Goal: Task Accomplishment & Management: Manage account settings

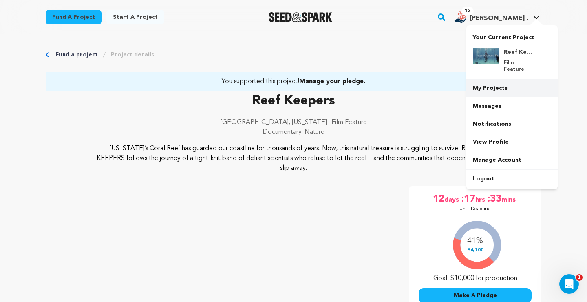
click at [484, 79] on link "My Projects" at bounding box center [512, 88] width 91 height 18
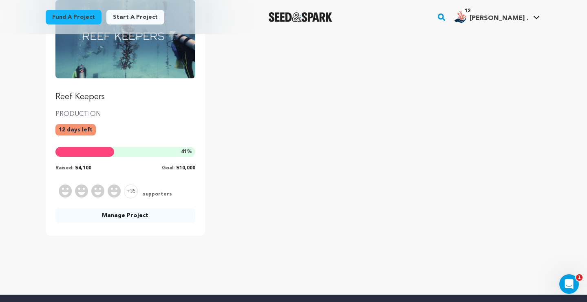
scroll to position [148, 0]
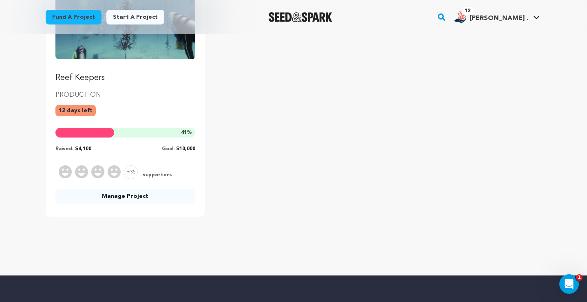
click at [114, 195] on link "Manage Project" at bounding box center [125, 196] width 140 height 15
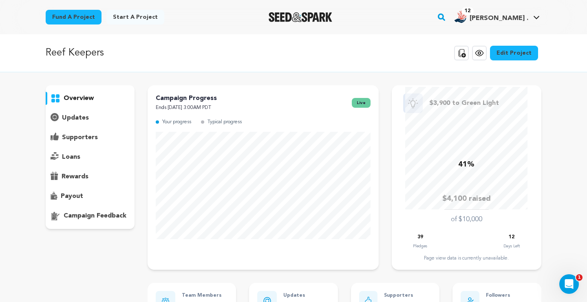
click at [72, 135] on p "supporters" at bounding box center [80, 138] width 36 height 10
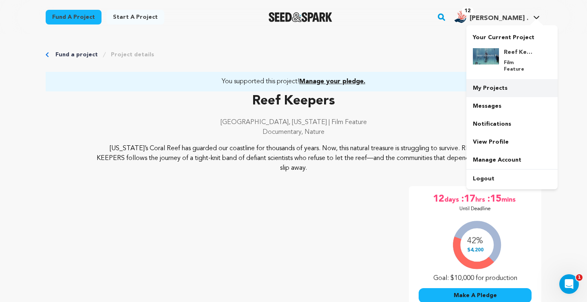
click at [491, 85] on link "My Projects" at bounding box center [512, 88] width 91 height 18
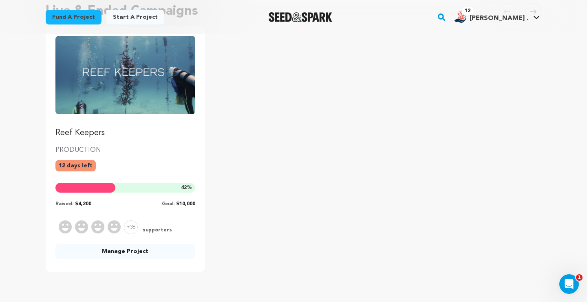
scroll to position [102, 0]
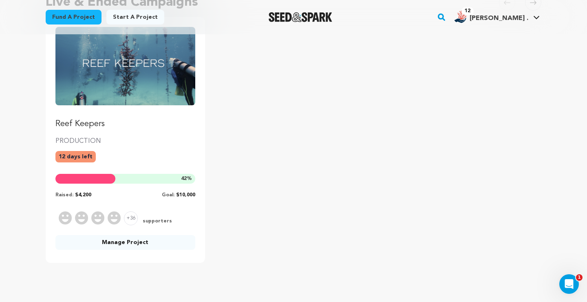
click at [121, 248] on link "Manage Project" at bounding box center [125, 242] width 140 height 15
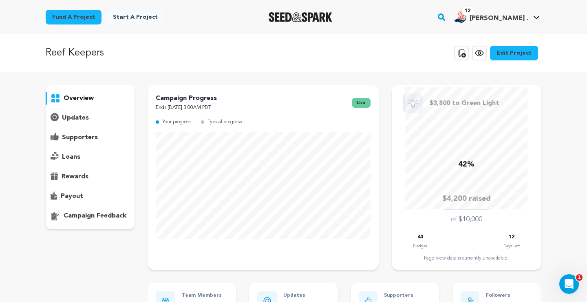
click at [69, 137] on p "supporters" at bounding box center [80, 138] width 36 height 10
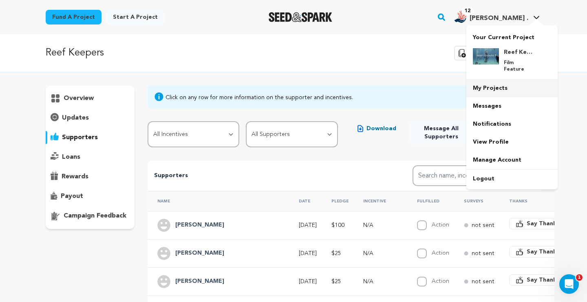
click at [489, 84] on link "My Projects" at bounding box center [512, 88] width 91 height 18
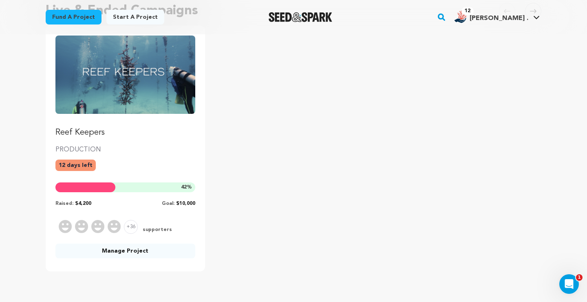
scroll to position [96, 0]
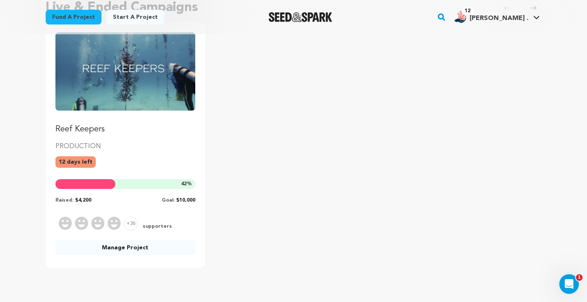
click at [109, 253] on link "Manage Project" at bounding box center [125, 247] width 140 height 15
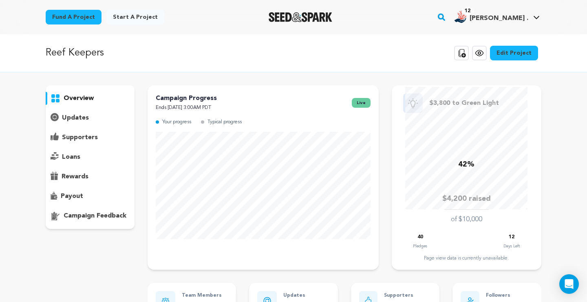
click at [85, 131] on div "supporters" at bounding box center [90, 137] width 89 height 13
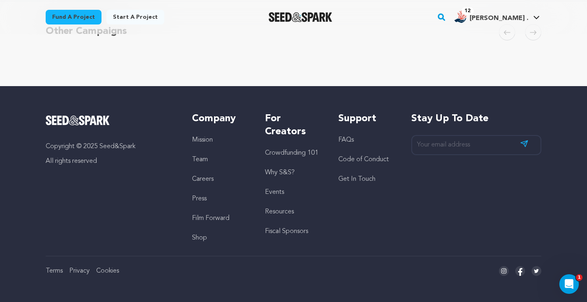
scroll to position [401, 0]
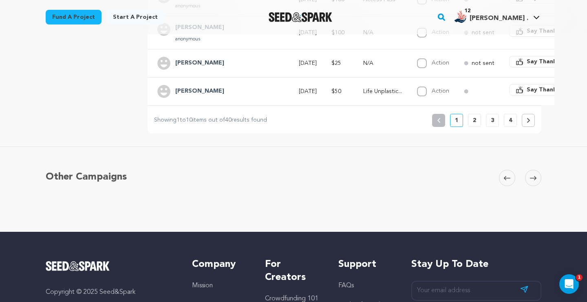
click at [515, 124] on button "4" at bounding box center [510, 120] width 13 height 13
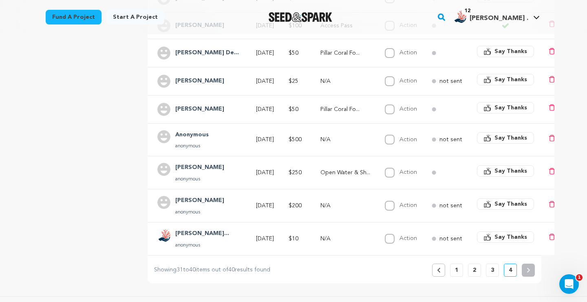
scroll to position [262, 0]
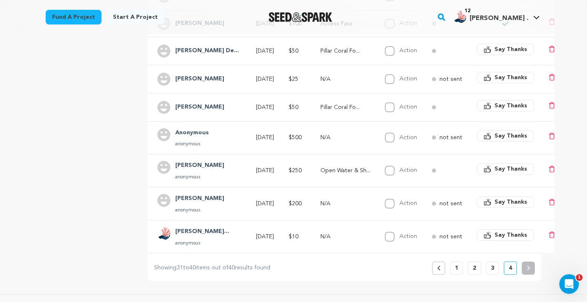
click at [493, 266] on p "3" at bounding box center [492, 268] width 3 height 8
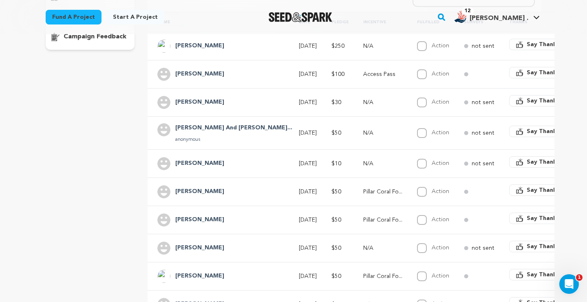
scroll to position [181, 0]
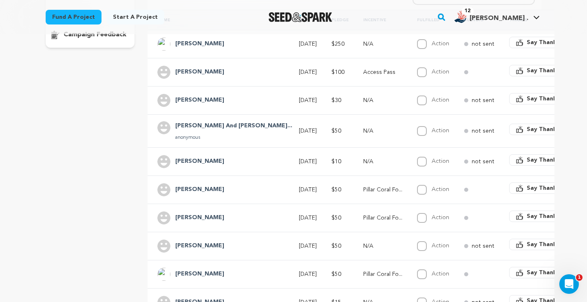
click at [197, 124] on h4 "Gil And Lisa Al..." at bounding box center [233, 126] width 117 height 10
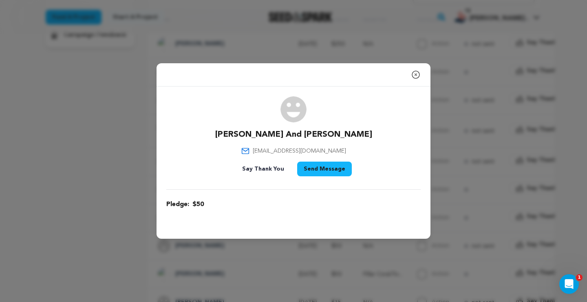
click at [419, 75] on icon "button" at bounding box center [416, 75] width 10 height 10
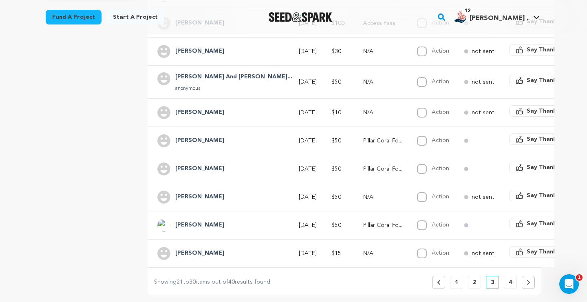
scroll to position [266, 0]
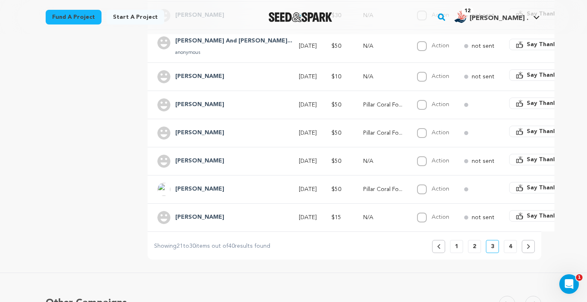
click at [476, 248] on p "2" at bounding box center [474, 246] width 3 height 8
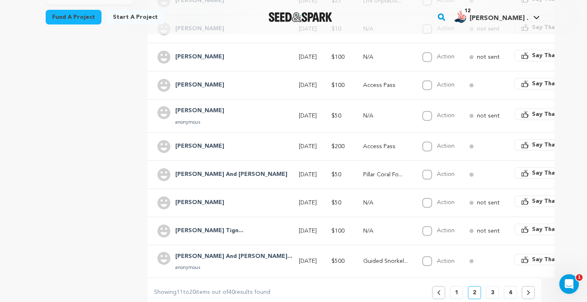
scroll to position [244, 0]
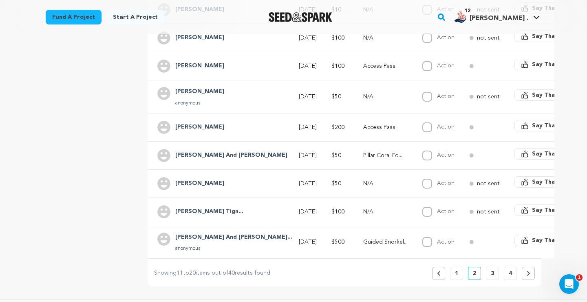
click at [208, 237] on h4 "Doug And Ginna..." at bounding box center [233, 238] width 117 height 10
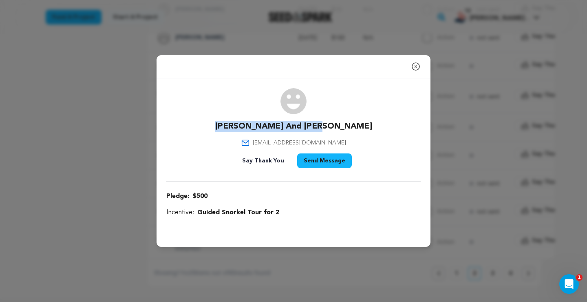
drag, startPoint x: 348, startPoint y: 126, endPoint x: 241, endPoint y: 124, distance: 106.9
click at [241, 124] on div "Doug And Ginna Edwards striders5@aol.com Say Thank You Send Message" at bounding box center [293, 129] width 255 height 83
copy p "Doug And Ginna Edwards"
click at [414, 66] on icon "button" at bounding box center [416, 67] width 10 height 10
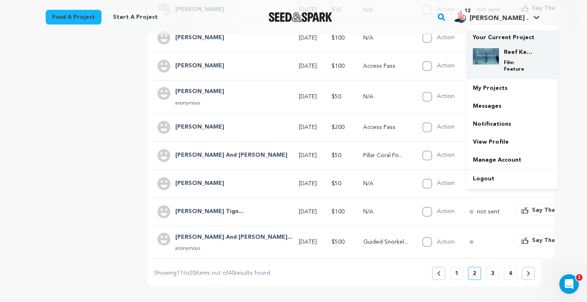
click at [501, 55] on div "Reef Keepers Film Feature" at bounding box center [518, 60] width 39 height 24
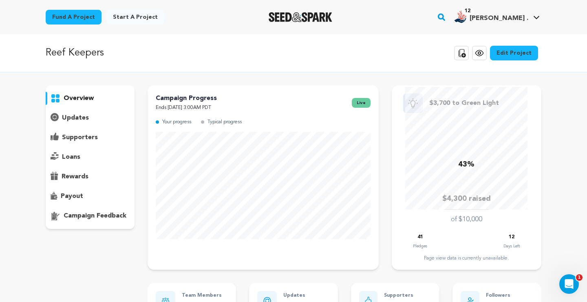
click at [64, 48] on p "Reef Keepers" at bounding box center [75, 53] width 58 height 15
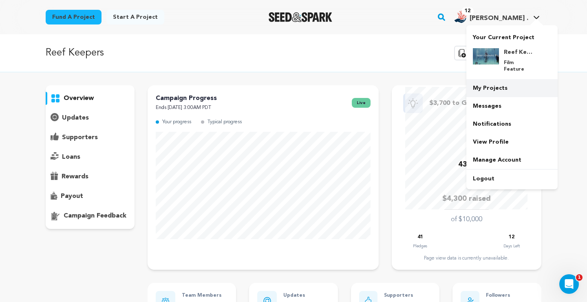
click at [497, 82] on link "My Projects" at bounding box center [512, 88] width 91 height 18
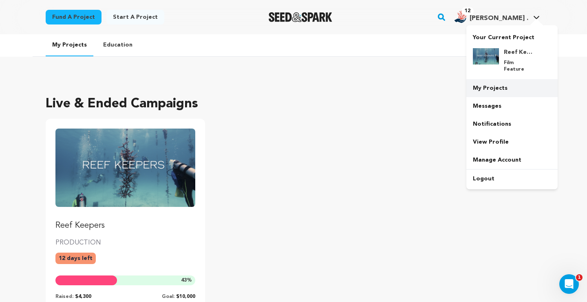
click at [485, 80] on link "My Projects" at bounding box center [512, 88] width 91 height 18
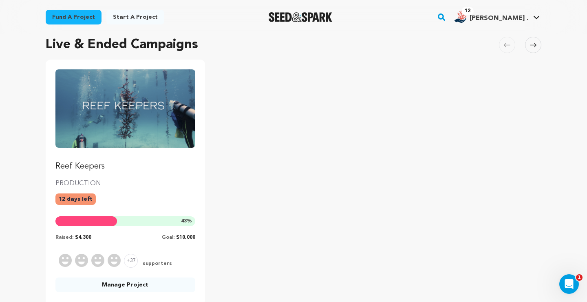
scroll to position [168, 0]
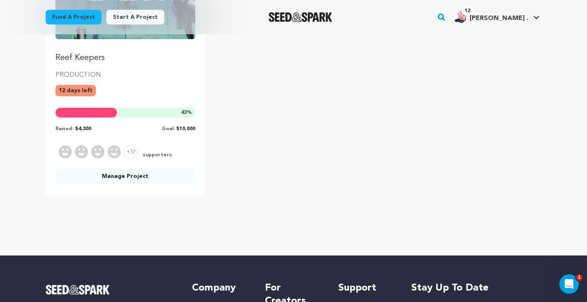
click at [131, 171] on link "Manage Project" at bounding box center [125, 176] width 140 height 15
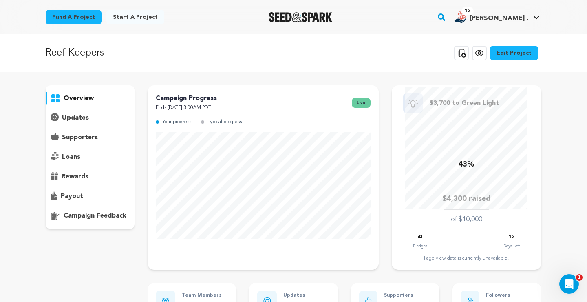
click at [91, 138] on p "supporters" at bounding box center [80, 138] width 36 height 10
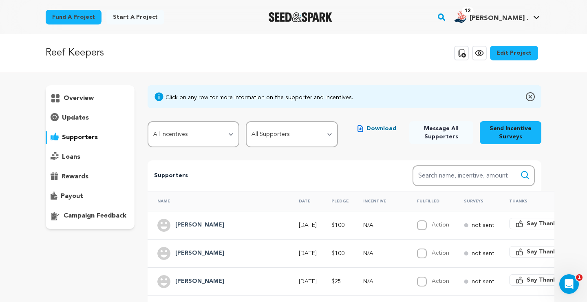
click at [80, 96] on p "overview" at bounding box center [79, 98] width 30 height 10
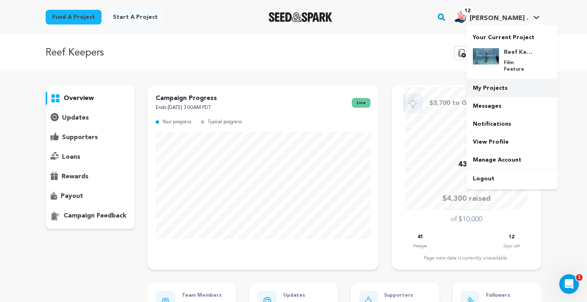
click at [477, 87] on link "My Projects" at bounding box center [512, 88] width 91 height 18
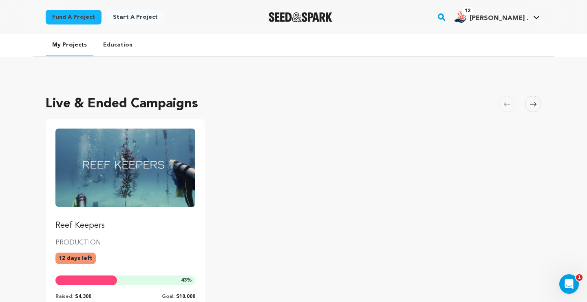
click at [127, 158] on img "Fund Reef Keepers" at bounding box center [125, 168] width 140 height 78
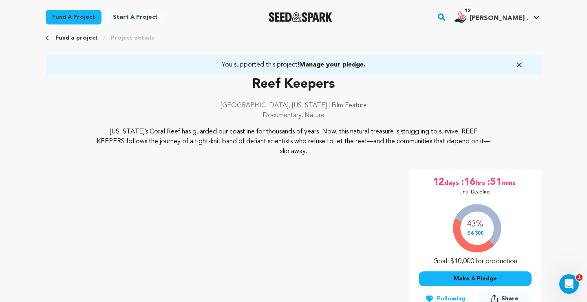
scroll to position [17, 0]
drag, startPoint x: 102, startPoint y: 140, endPoint x: 423, endPoint y: 151, distance: 321.7
click at [423, 151] on p "[US_STATE]’s Coral Reef has guarded our coastline for thousands of years. Now, …" at bounding box center [293, 140] width 397 height 29
copy p "follows the journey of a tight-knit band of defiant scientists who refuse to le…"
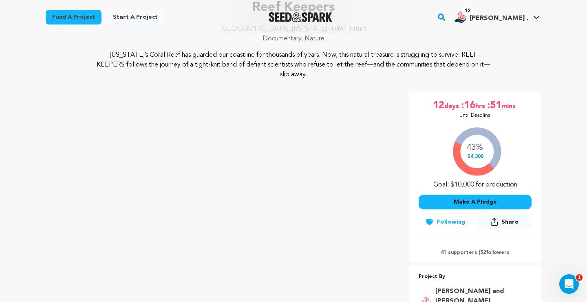
scroll to position [177, 0]
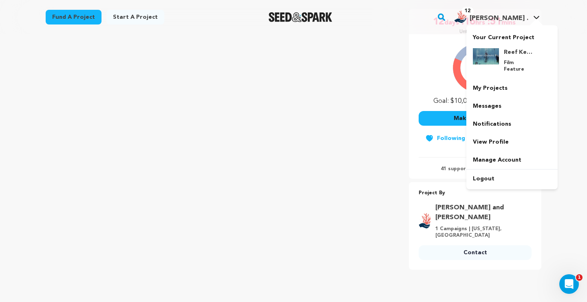
click at [512, 17] on span "[PERSON_NAME] ." at bounding box center [499, 18] width 59 height 7
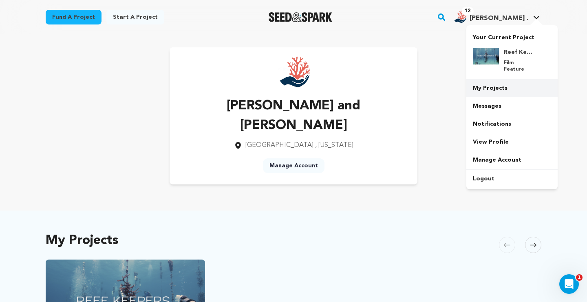
click at [492, 79] on link "My Projects" at bounding box center [512, 88] width 91 height 18
